Goal: Find specific page/section

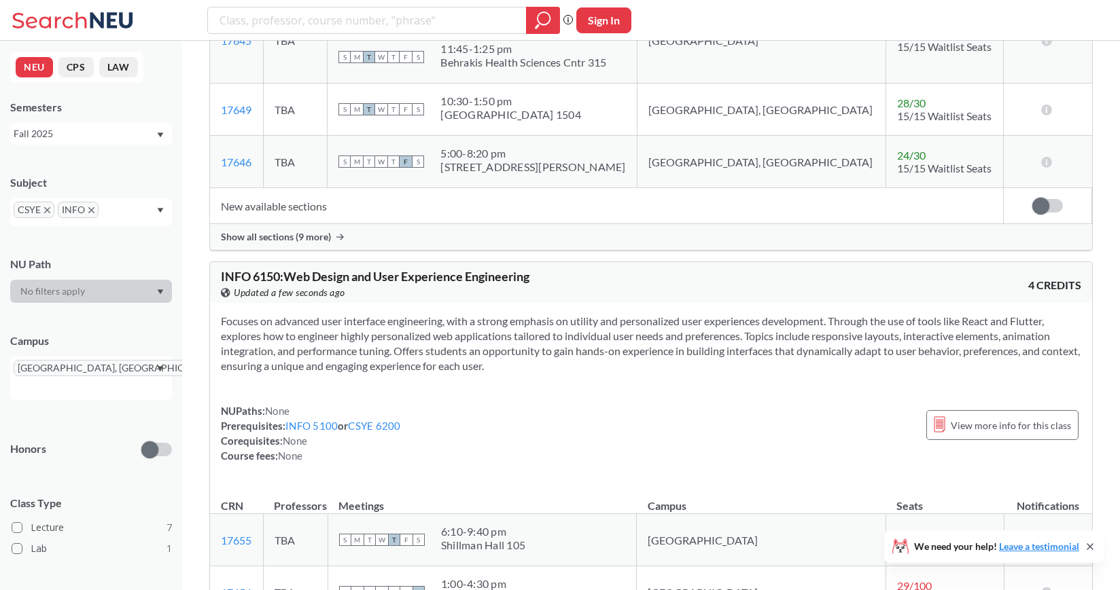
scroll to position [1744, 0]
click at [54, 381] on input "text" at bounding box center [34, 389] width 40 height 16
type input "si"
click at [81, 406] on span "[GEOGRAPHIC_DATA], [GEOGRAPHIC_DATA]" at bounding box center [95, 412] width 154 height 30
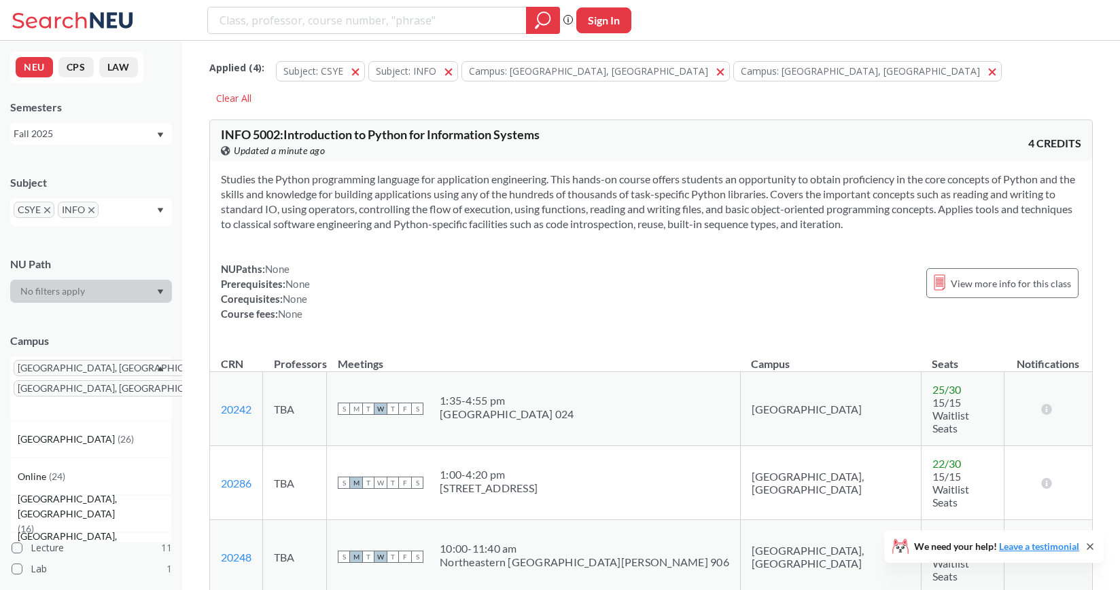
click at [111, 214] on input "text" at bounding box center [122, 215] width 40 height 16
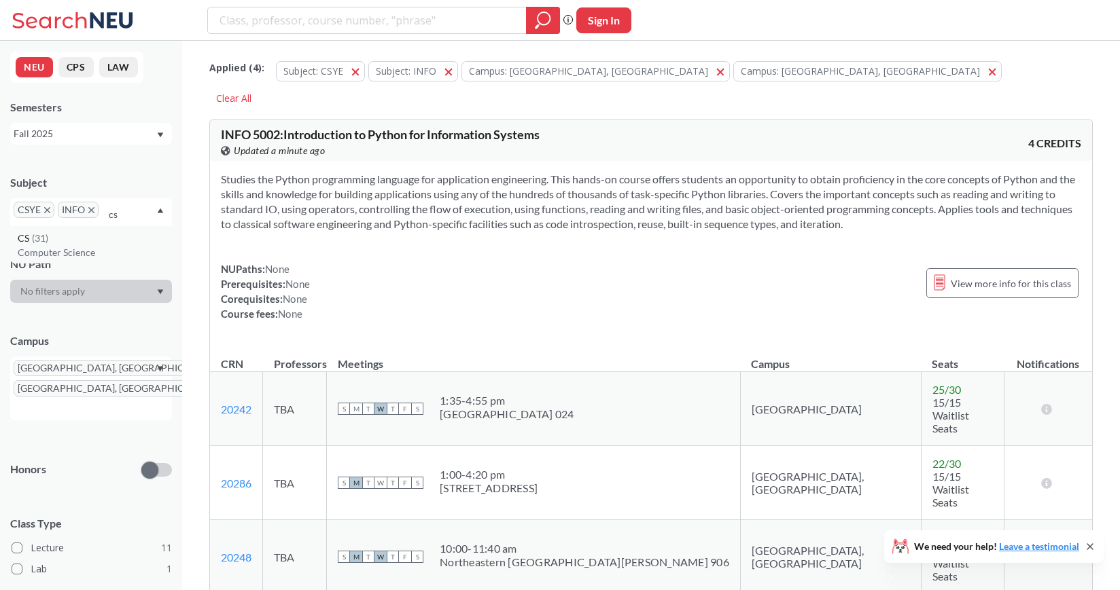
type input "cs"
click at [82, 242] on div "CS ( 31 )" at bounding box center [95, 238] width 154 height 15
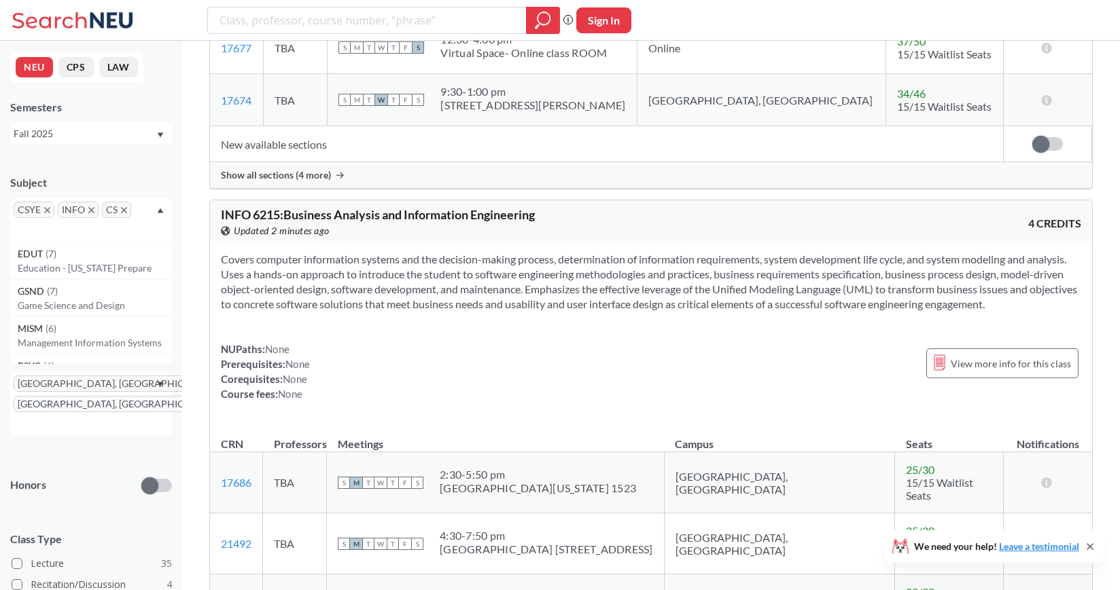
scroll to position [15874, 0]
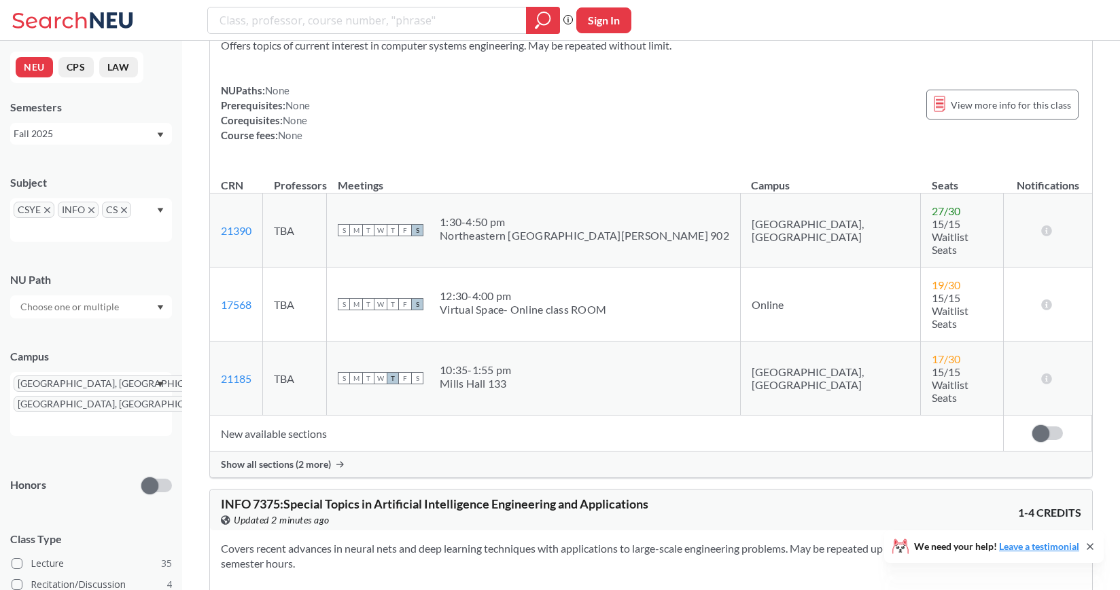
scroll to position [19392, 0]
